Goal: Transaction & Acquisition: Obtain resource

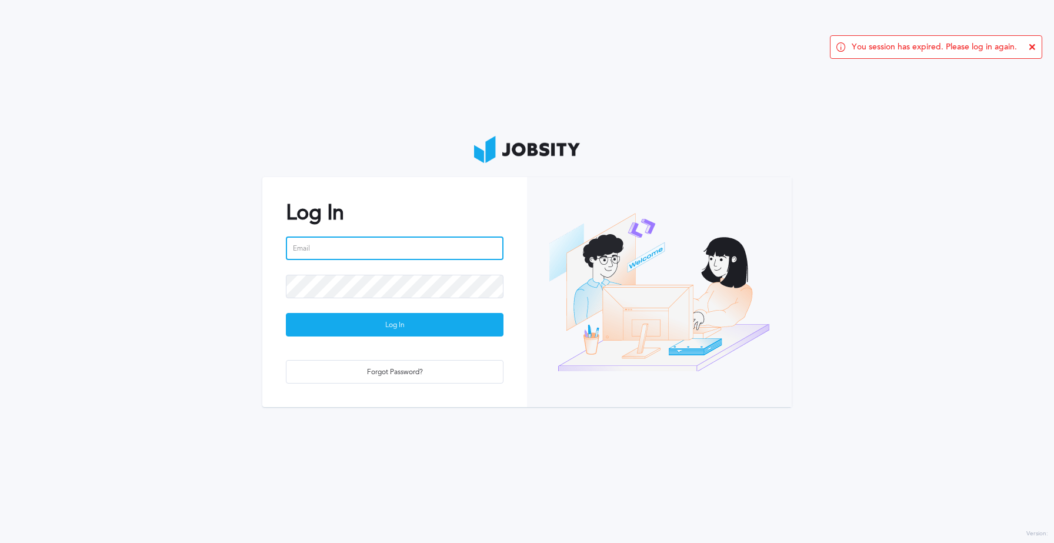
click at [351, 249] on input "email" at bounding box center [395, 248] width 218 height 24
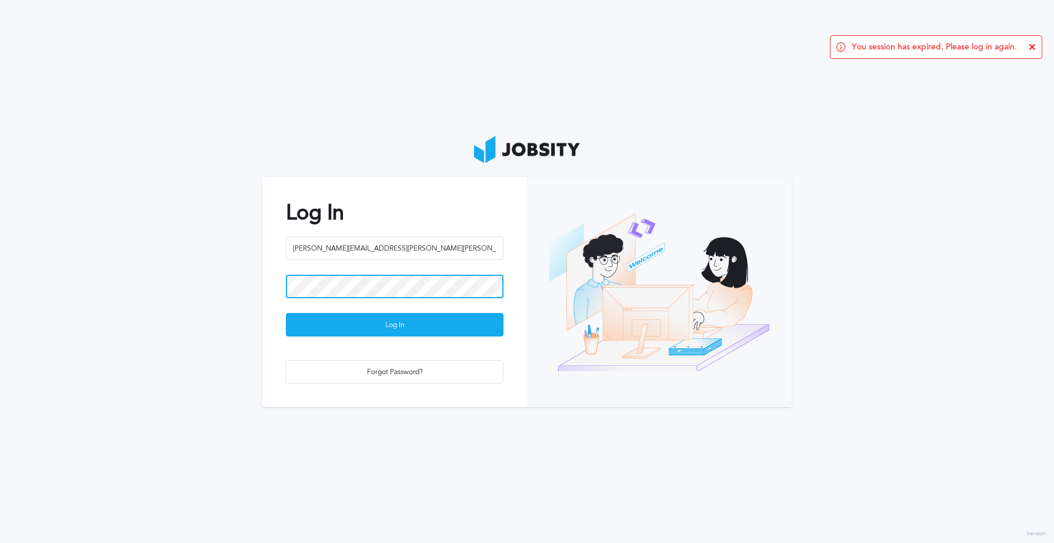
click at [286, 313] on button "Log In" at bounding box center [395, 325] width 218 height 24
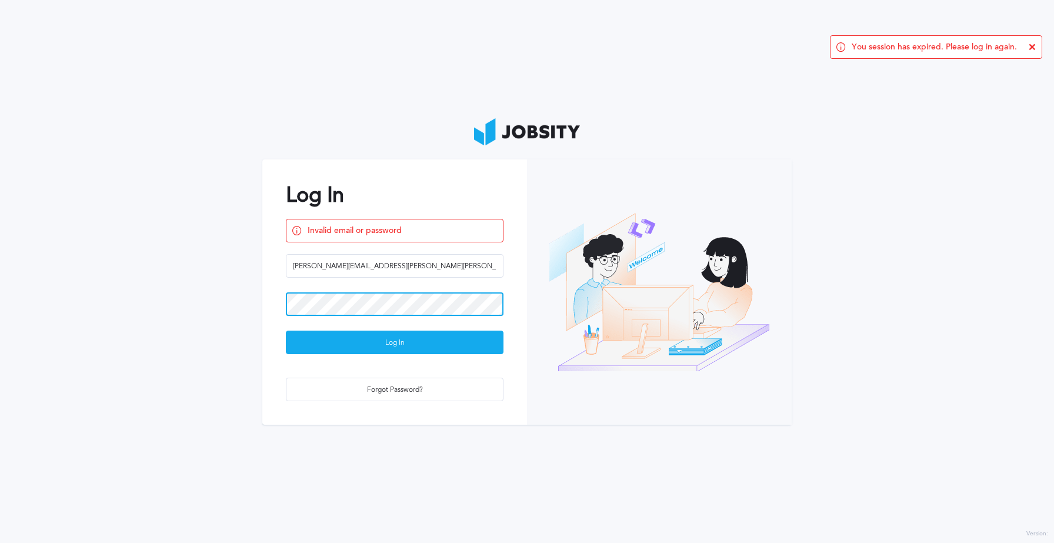
click at [286, 331] on button "Log In" at bounding box center [395, 343] width 218 height 24
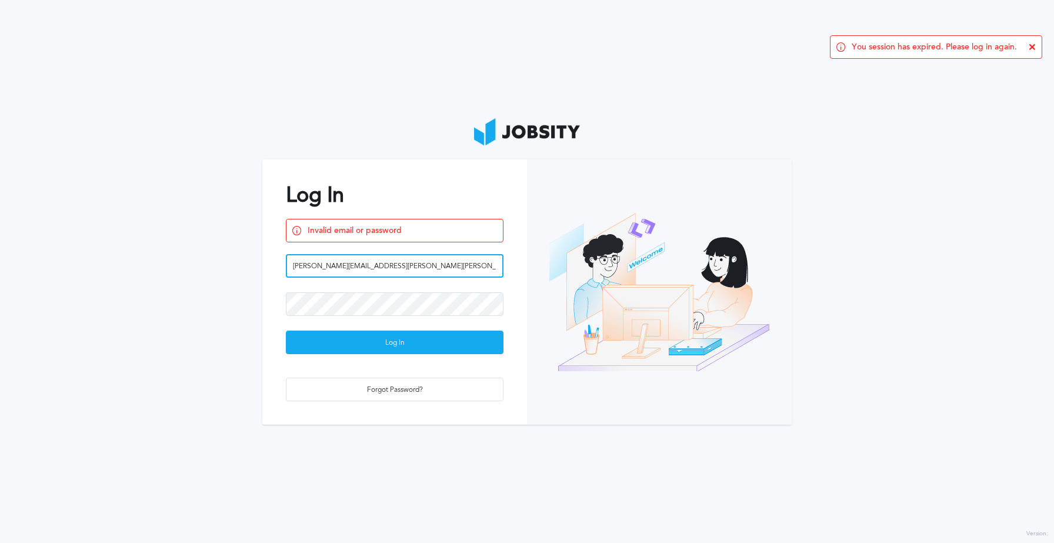
click at [321, 266] on input "[PERSON_NAME][EMAIL_ADDRESS][PERSON_NAME][PERSON_NAME][DOMAIN_NAME]" at bounding box center [395, 266] width 218 height 24
type input "[PERSON_NAME][EMAIL_ADDRESS][PERSON_NAME][DOMAIN_NAME]"
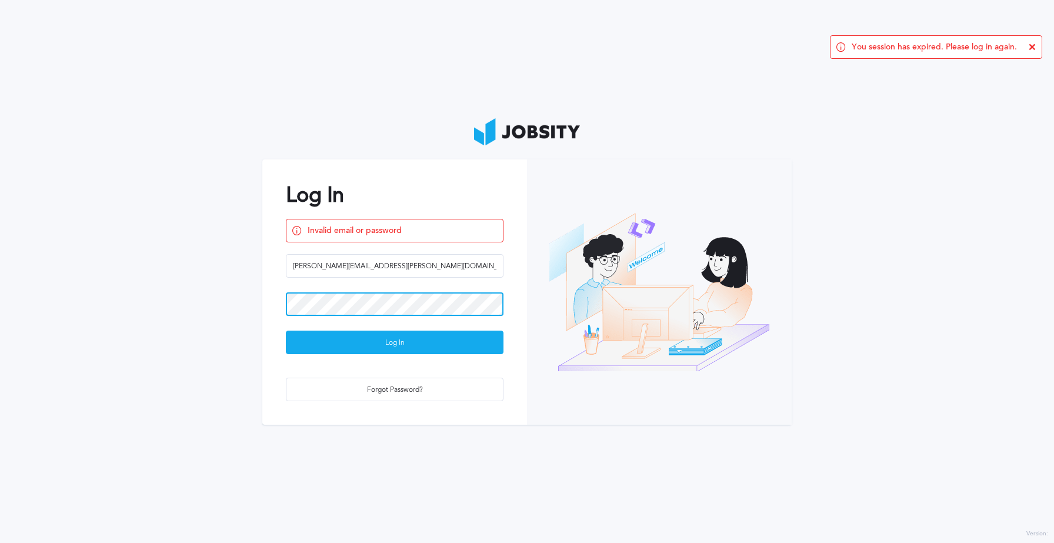
click at [286, 331] on button "Log In" at bounding box center [395, 343] width 218 height 24
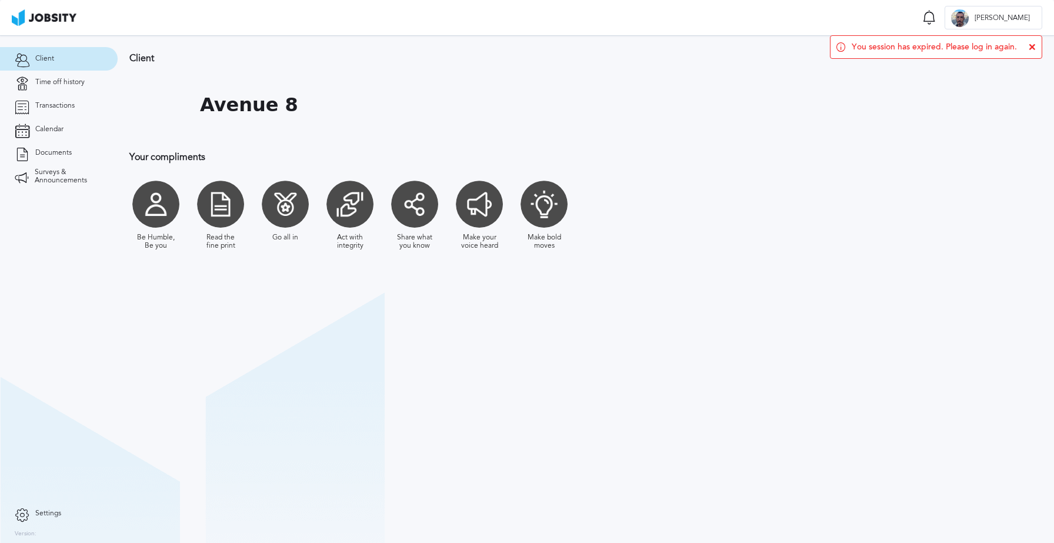
click at [1029, 47] on icon at bounding box center [1032, 47] width 7 height 7
click at [33, 83] on link "Time off history" at bounding box center [59, 83] width 118 height 24
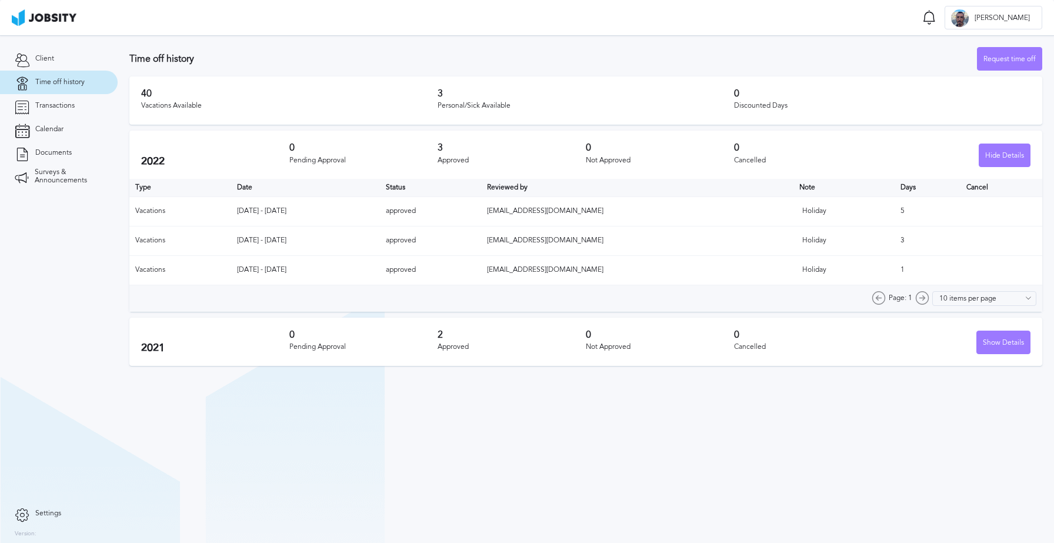
click at [306, 351] on div "0 Pending Approval" at bounding box center [363, 341] width 148 height 25
click at [59, 109] on span "Transactions" at bounding box center [54, 106] width 39 height 8
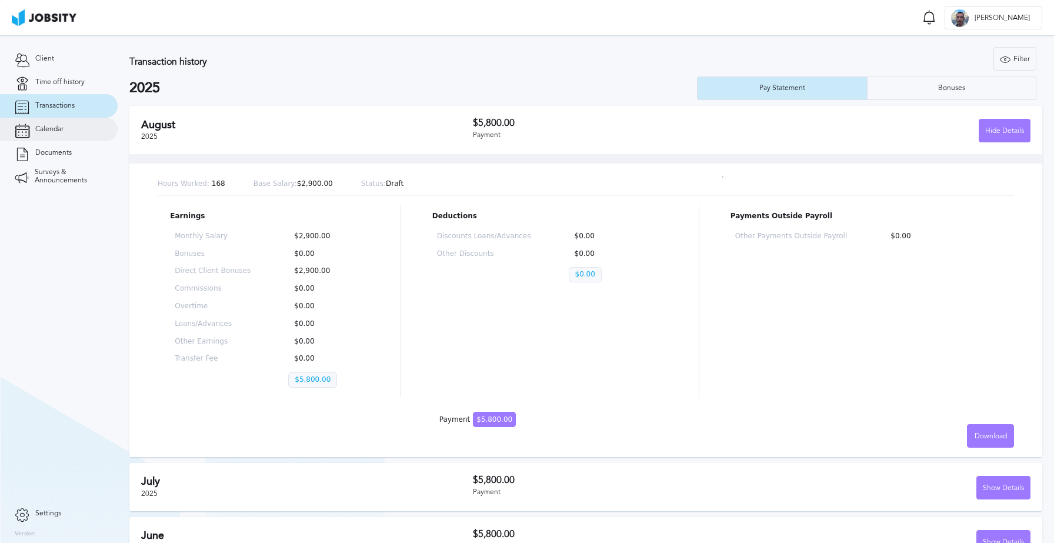
click at [56, 125] on span "Calendar" at bounding box center [49, 129] width 28 height 8
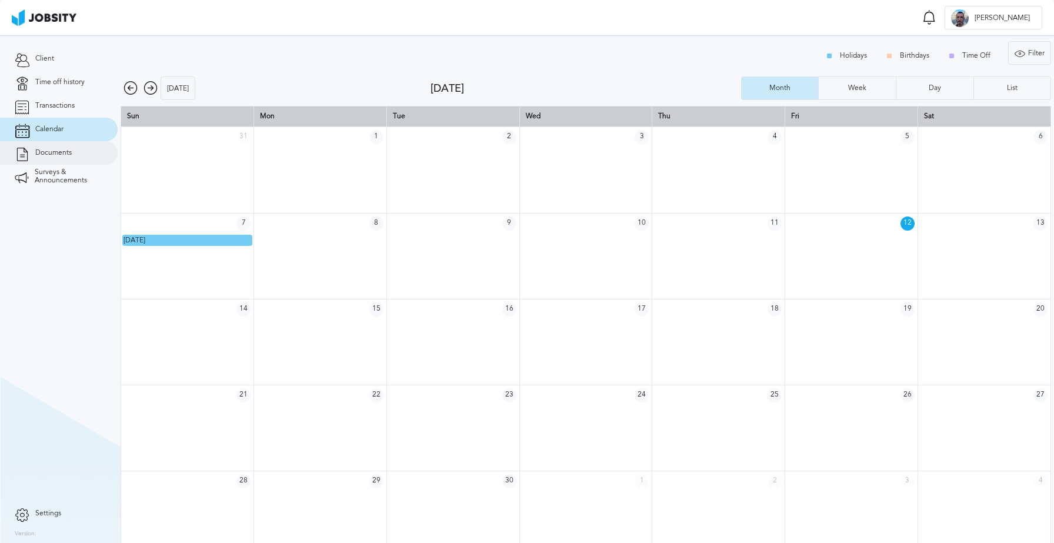
click at [61, 152] on span "Documents" at bounding box center [53, 153] width 36 height 8
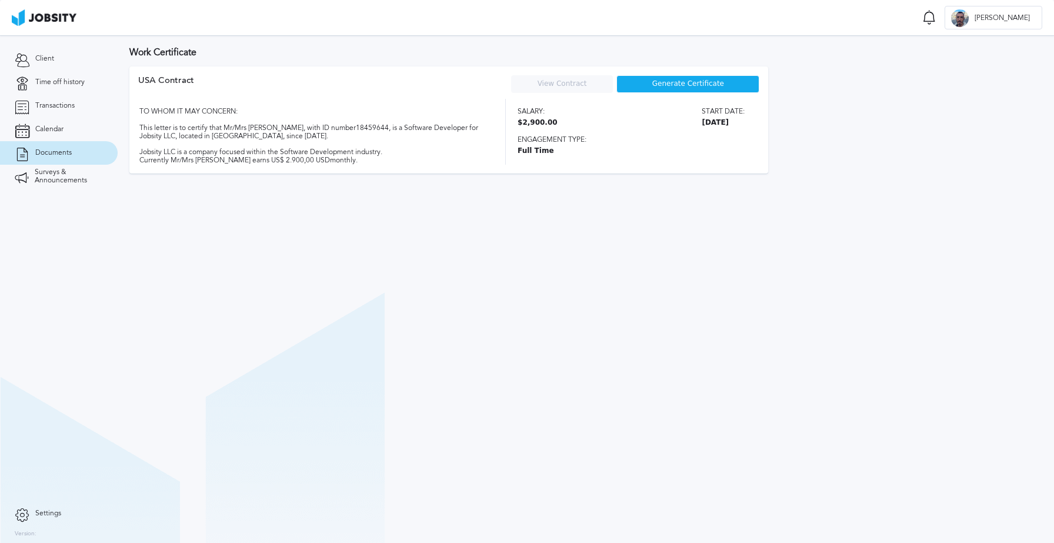
click at [668, 89] on div "Generate Certificate" at bounding box center [687, 84] width 143 height 18
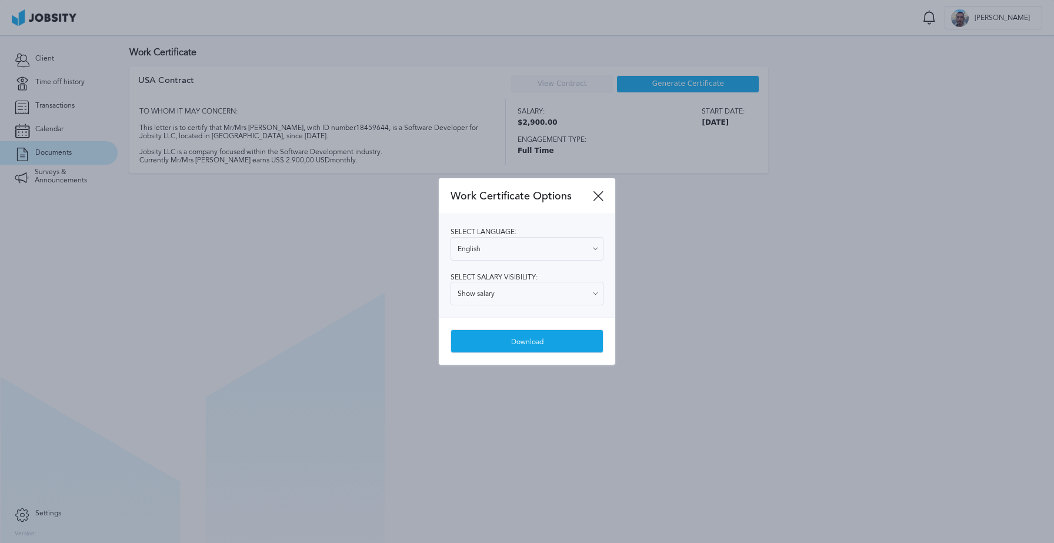
click at [511, 341] on div "Download" at bounding box center [527, 342] width 152 height 24
